Goal: Information Seeking & Learning: Understand process/instructions

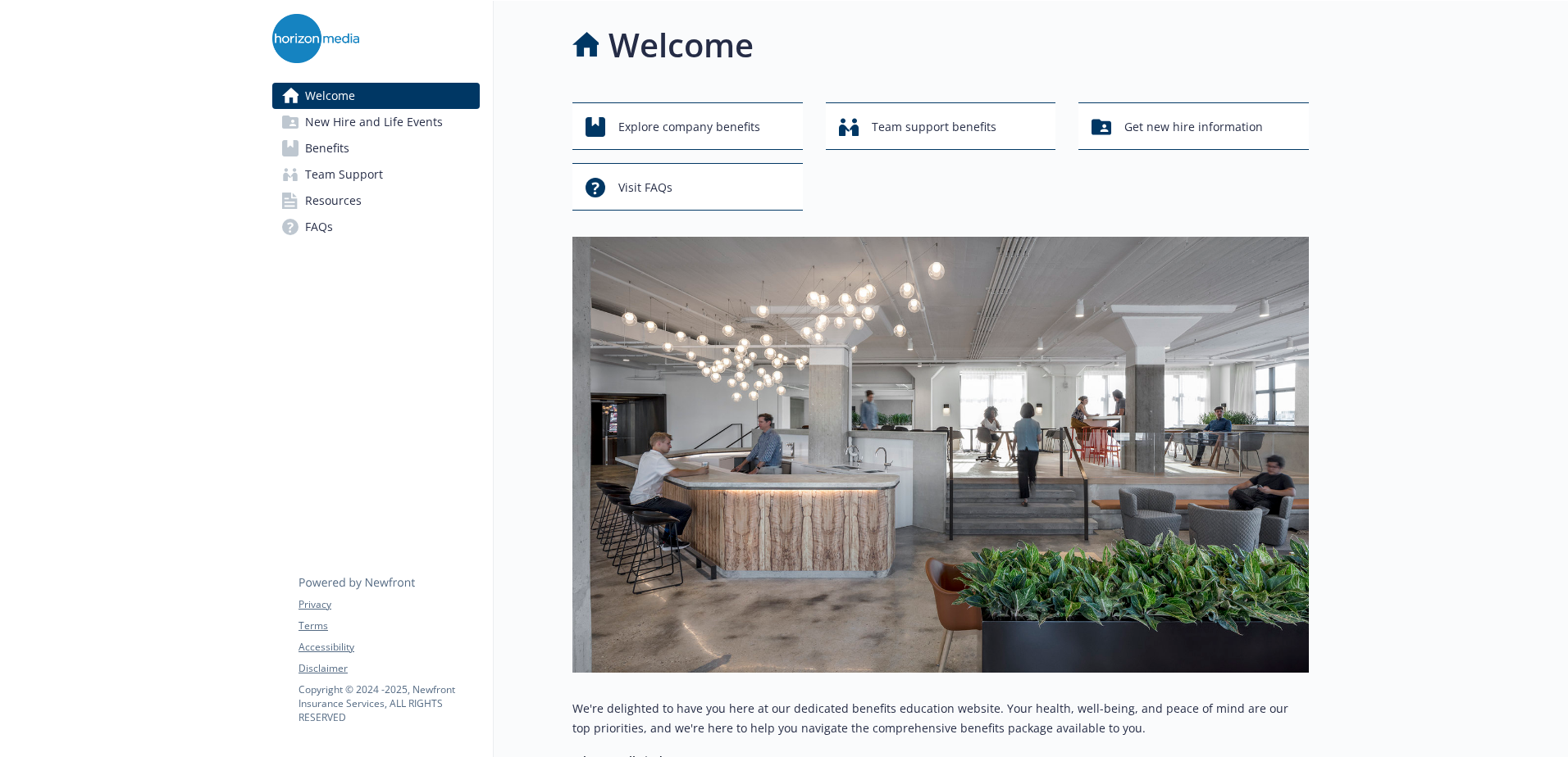
click at [323, 149] on span "Benefits" at bounding box center [327, 148] width 44 height 27
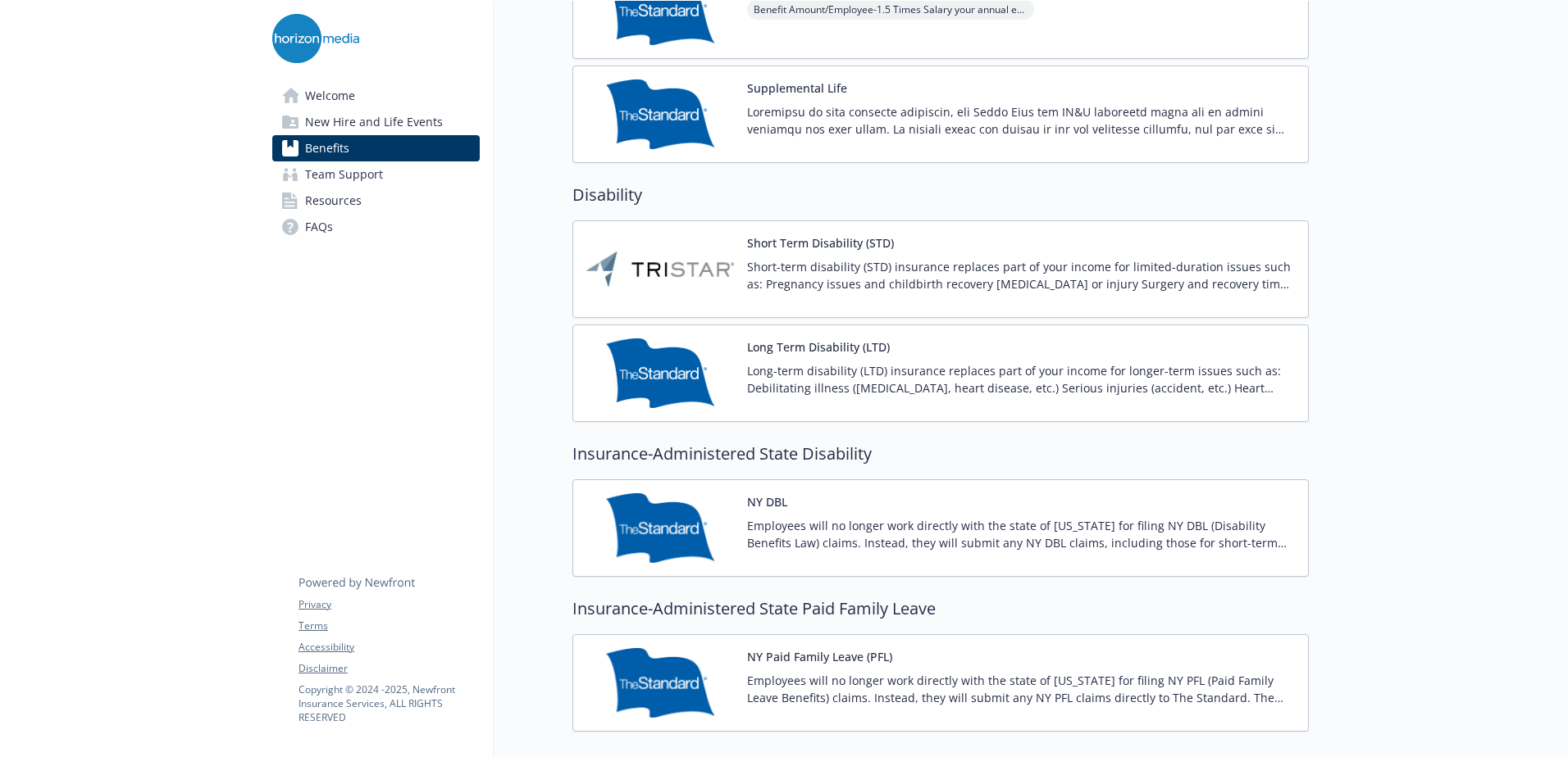
scroll to position [1230, 0]
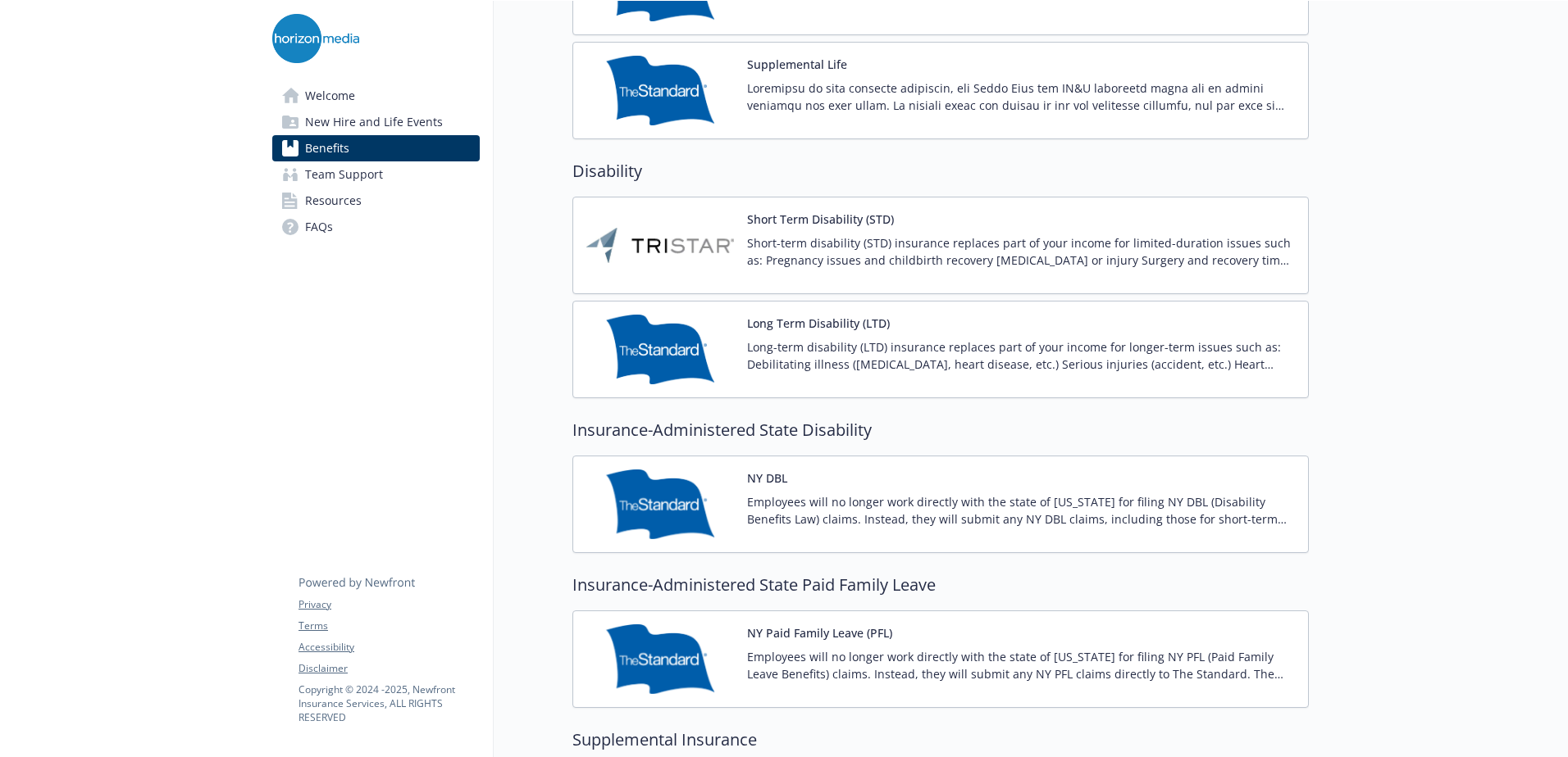
click at [873, 200] on div "Short Term Disability (STD) Short-term disability (STD) insurance replaces part…" at bounding box center [940, 245] width 737 height 97
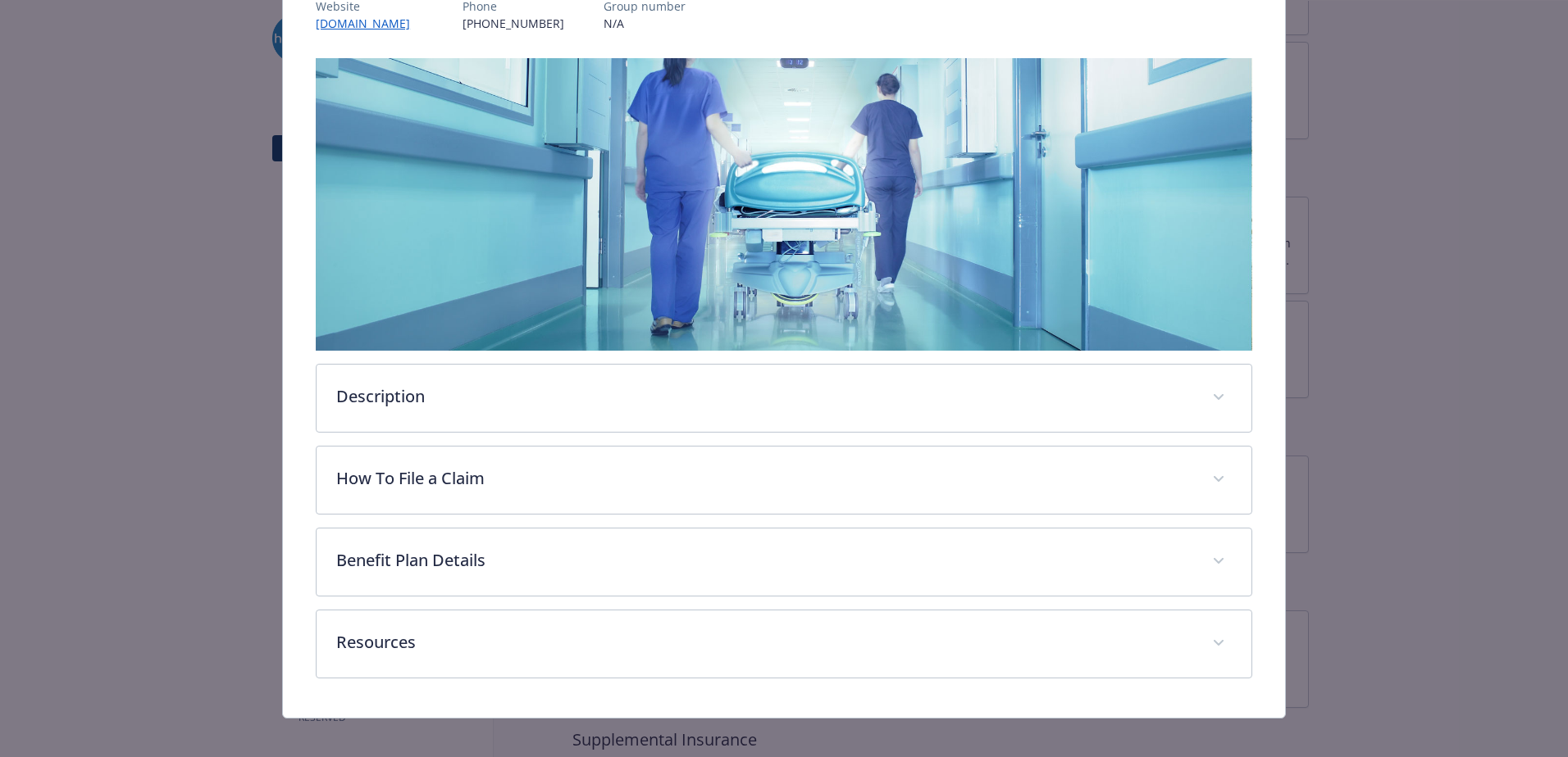
scroll to position [229, 0]
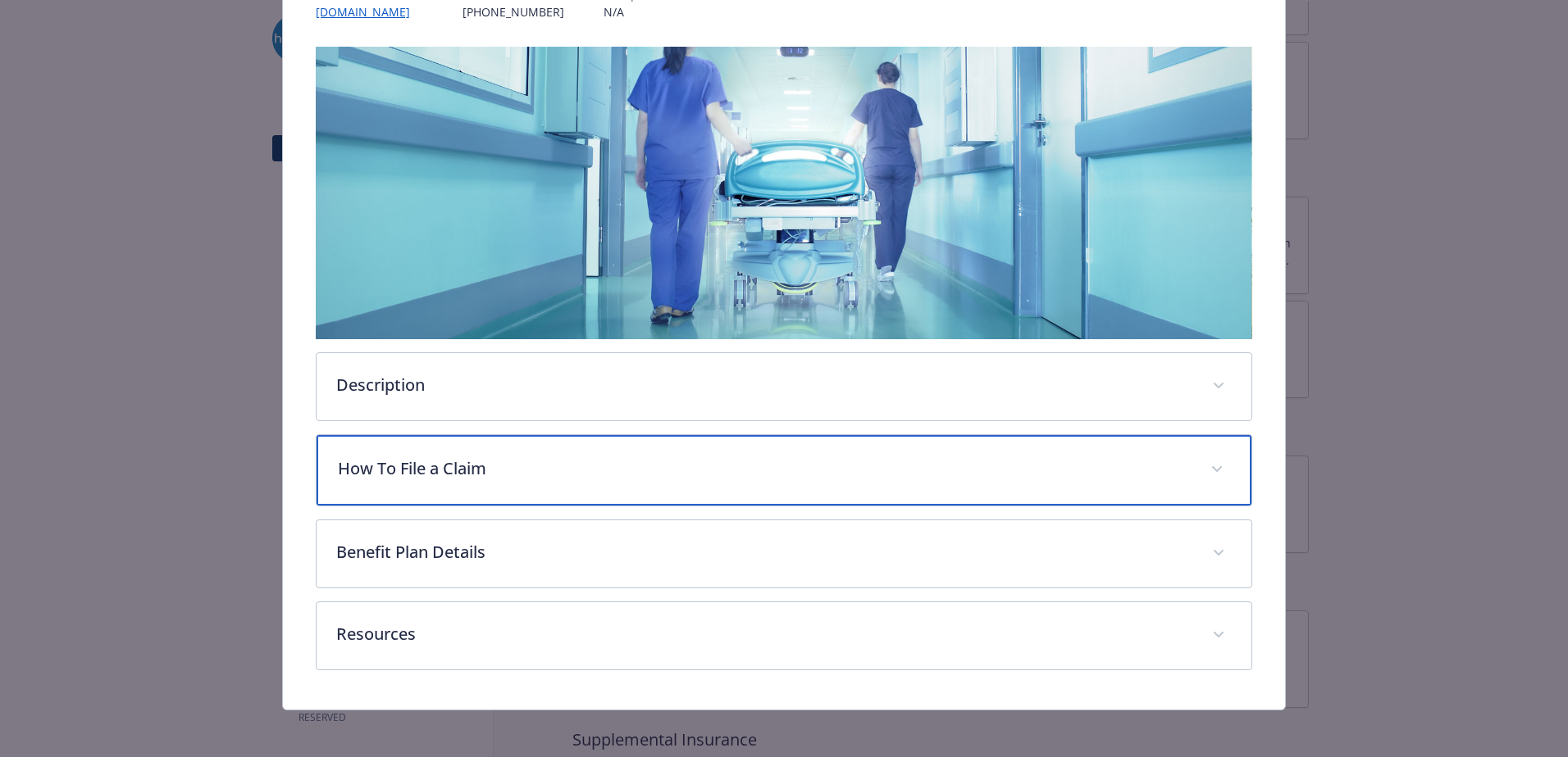
click at [674, 458] on p "How To File a Claim" at bounding box center [763, 468] width 853 height 25
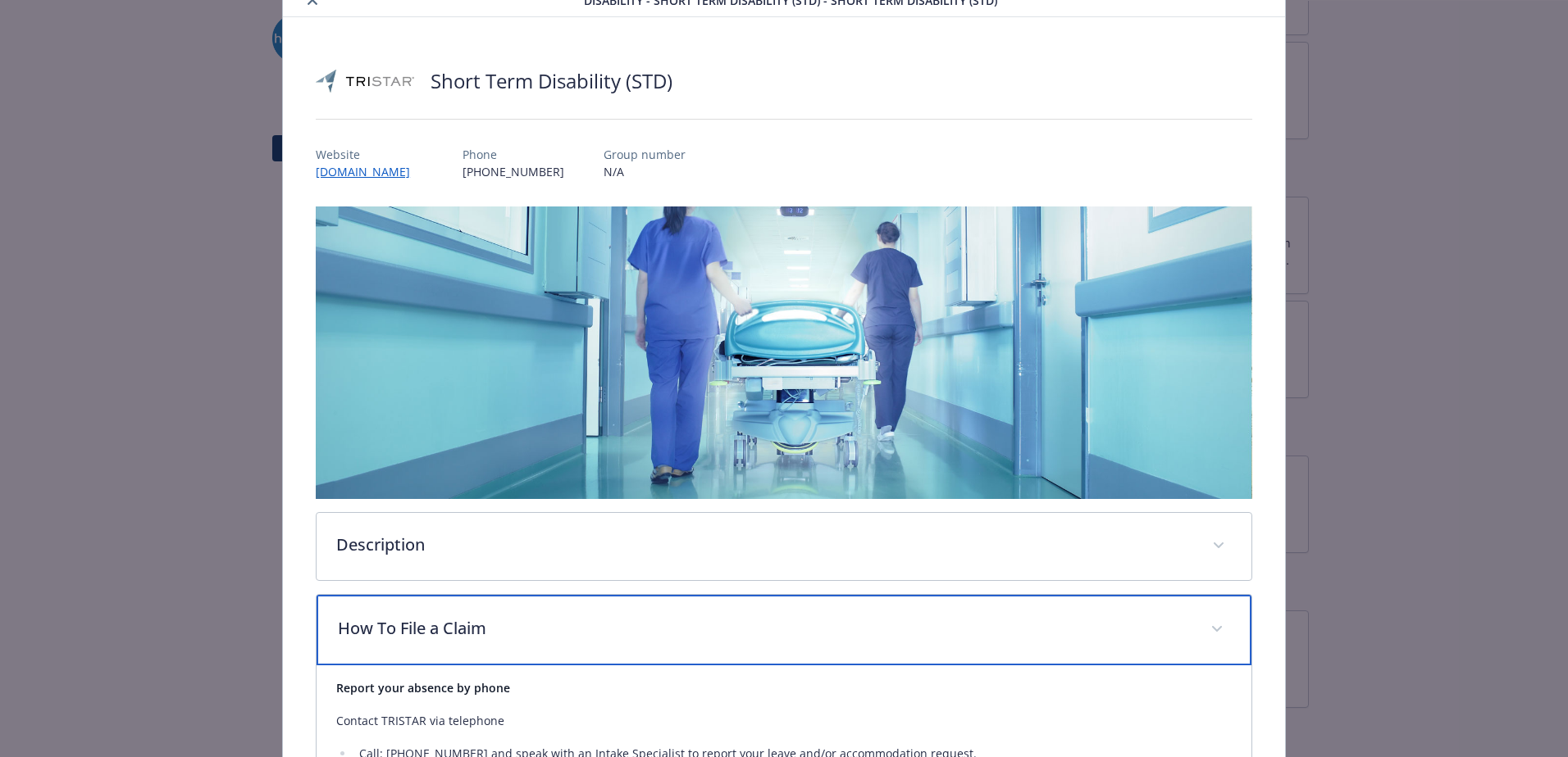
scroll to position [0, 0]
